Goal: Task Accomplishment & Management: Complete application form

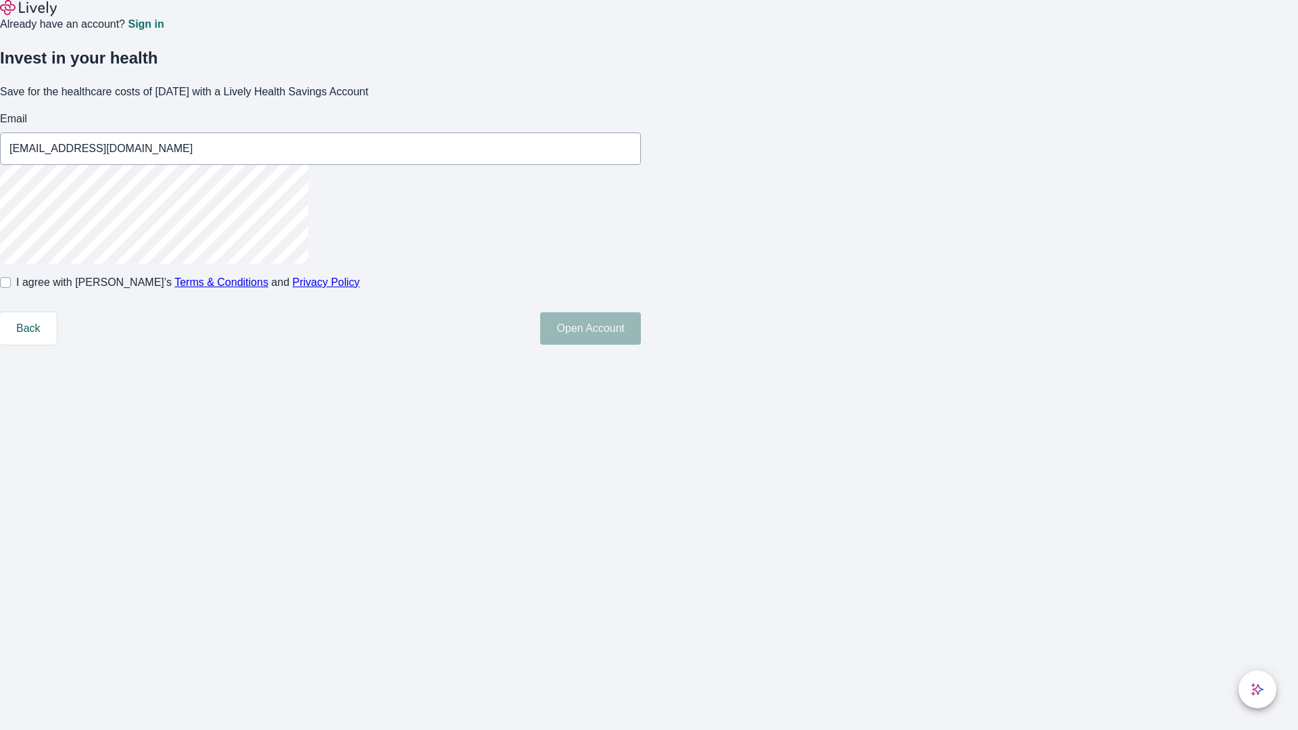
click at [11, 288] on input "I agree with Lively’s Terms & Conditions and Privacy Policy" at bounding box center [5, 282] width 11 height 11
checkbox input "true"
click at [641, 345] on button "Open Account" at bounding box center [590, 328] width 101 height 32
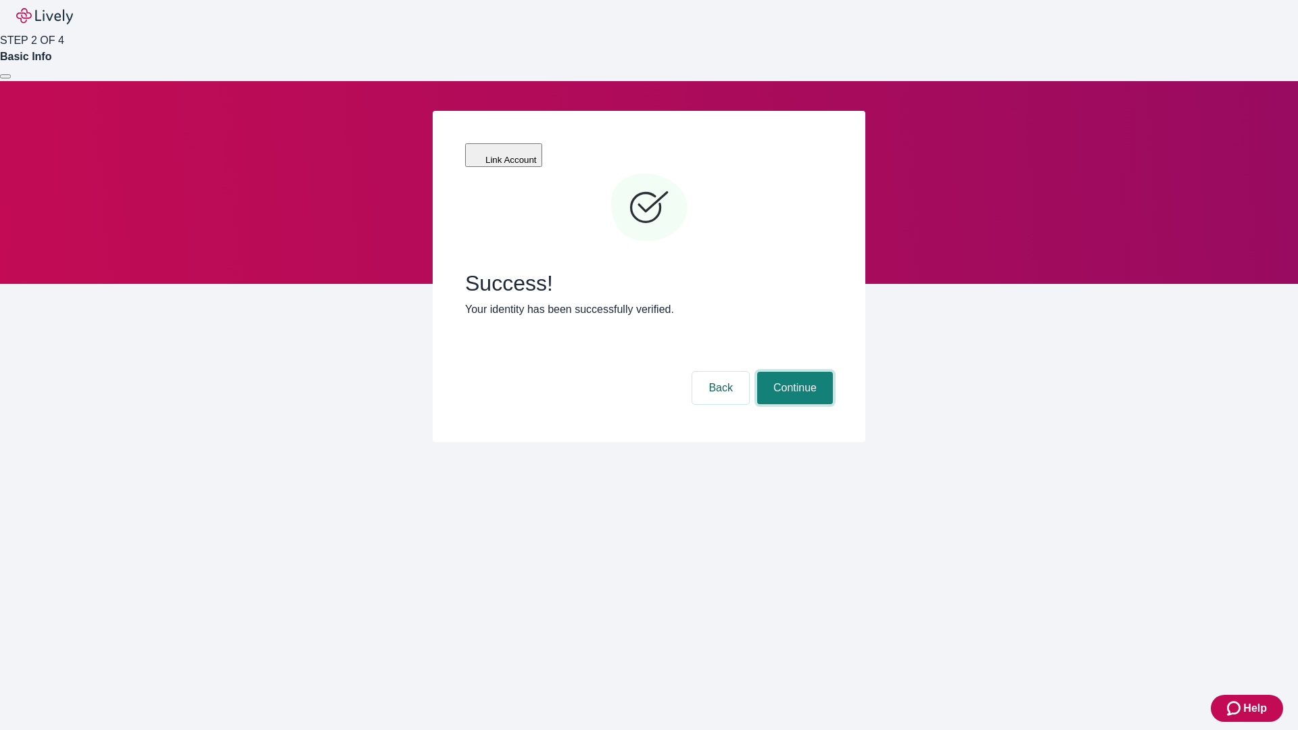
click at [793, 372] on button "Continue" at bounding box center [795, 388] width 76 height 32
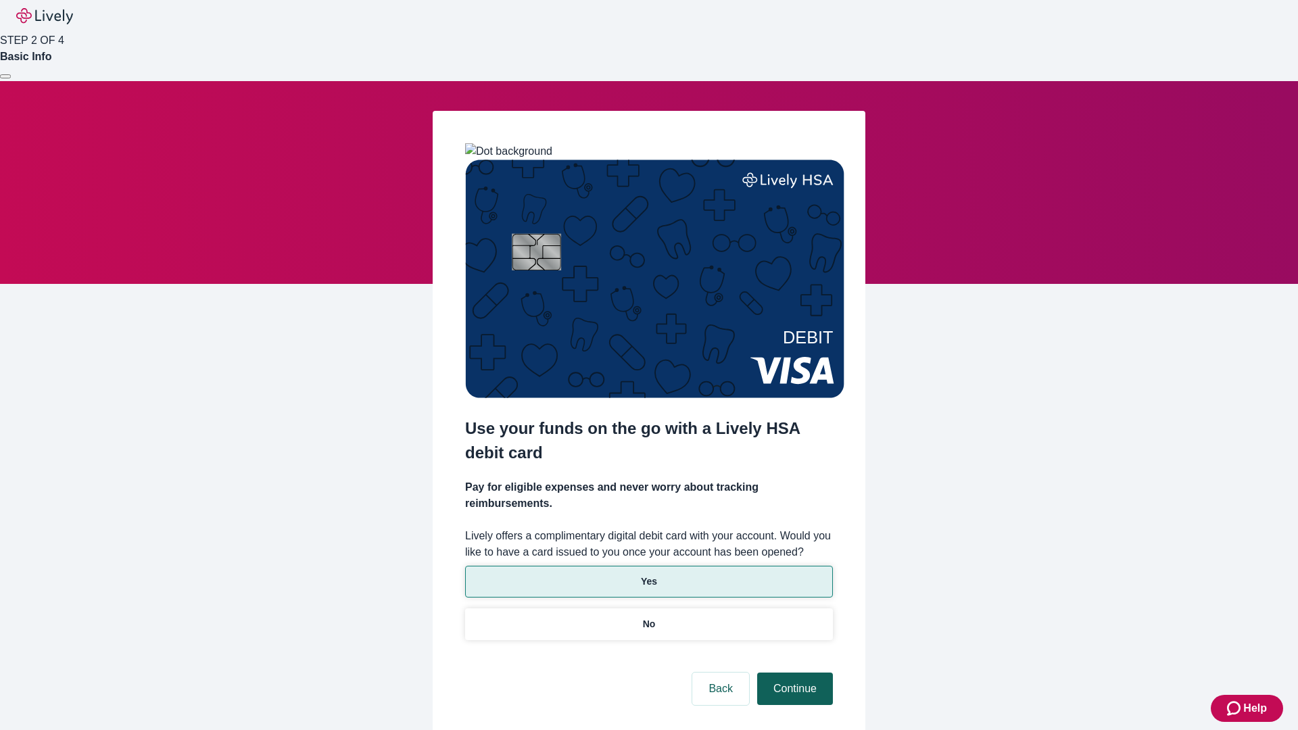
click at [649, 575] on p "Yes" at bounding box center [649, 582] width 16 height 14
click at [793, 673] on button "Continue" at bounding box center [795, 689] width 76 height 32
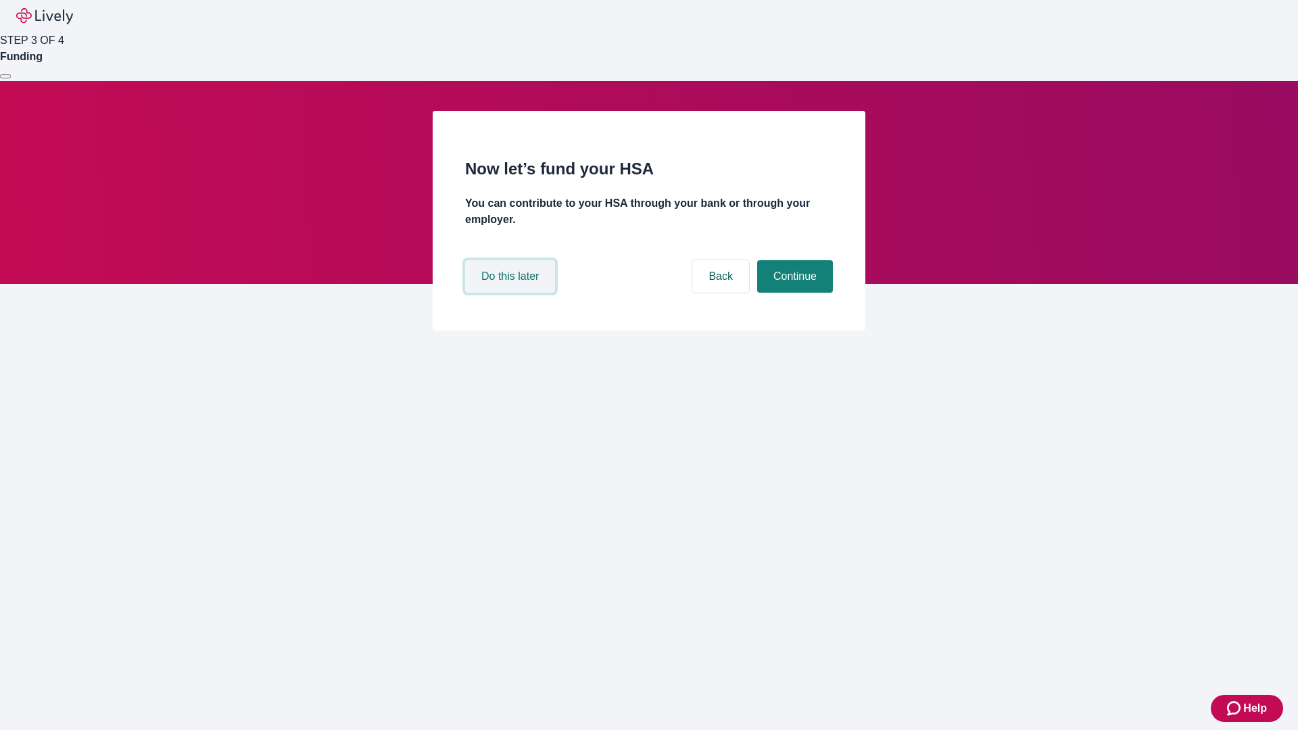
click at [512, 293] on button "Do this later" at bounding box center [510, 276] width 90 height 32
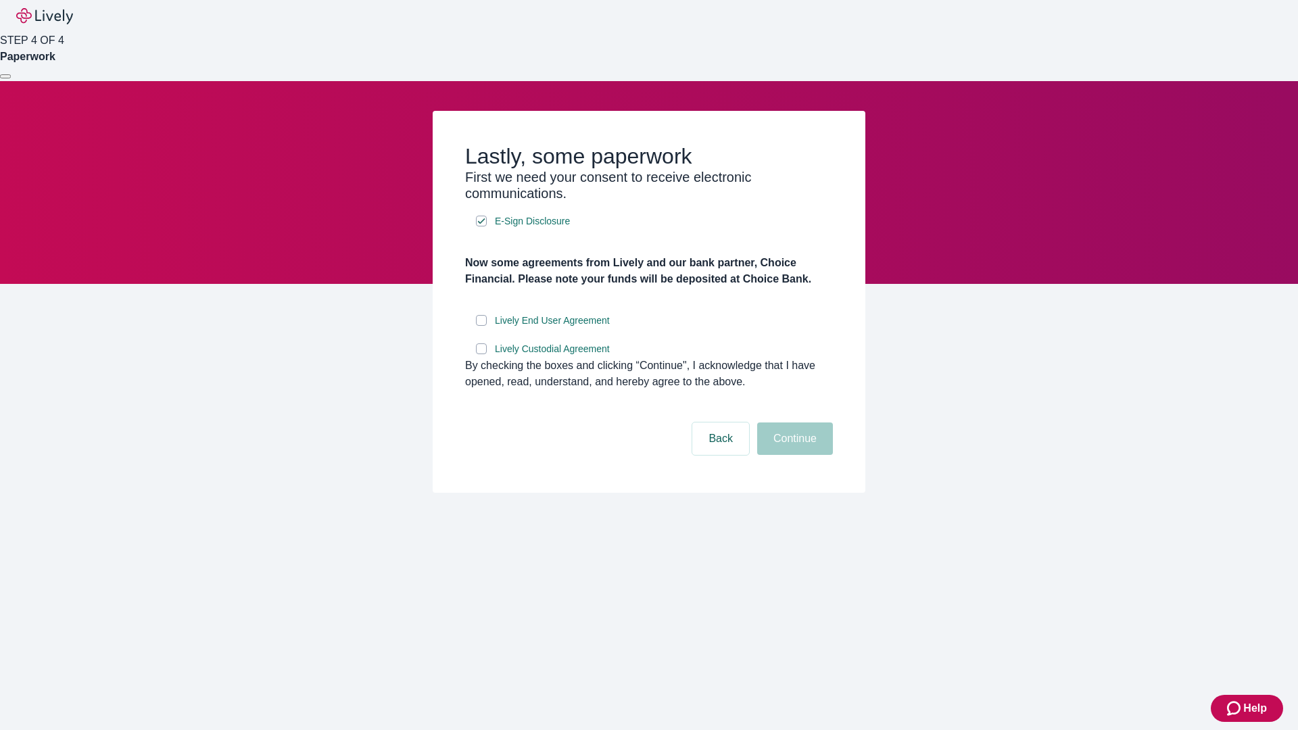
click at [481, 326] on input "Lively End User Agreement" at bounding box center [481, 320] width 11 height 11
checkbox input "true"
click at [481, 354] on input "Lively Custodial Agreement" at bounding box center [481, 349] width 11 height 11
checkbox input "true"
click at [793, 455] on button "Continue" at bounding box center [795, 439] width 76 height 32
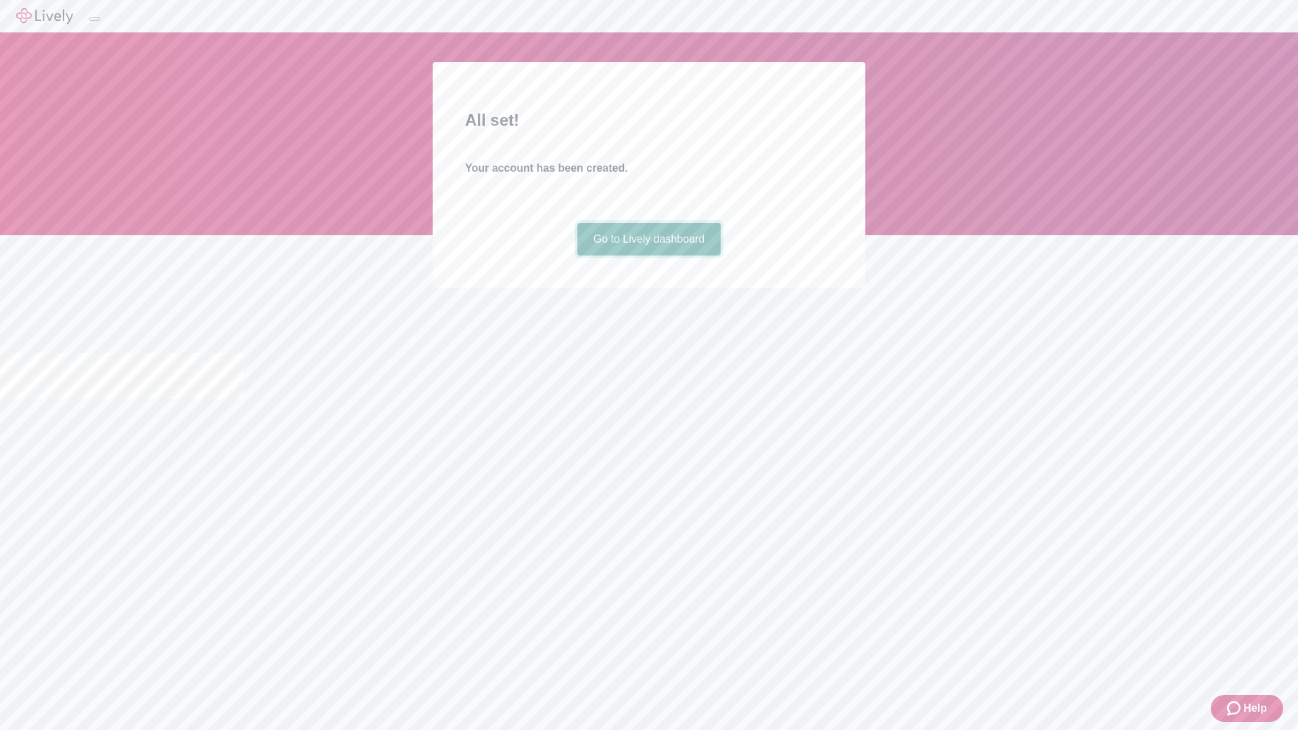
click at [649, 256] on link "Go to Lively dashboard" at bounding box center [650, 239] width 144 height 32
